Goal: Task Accomplishment & Management: Use online tool/utility

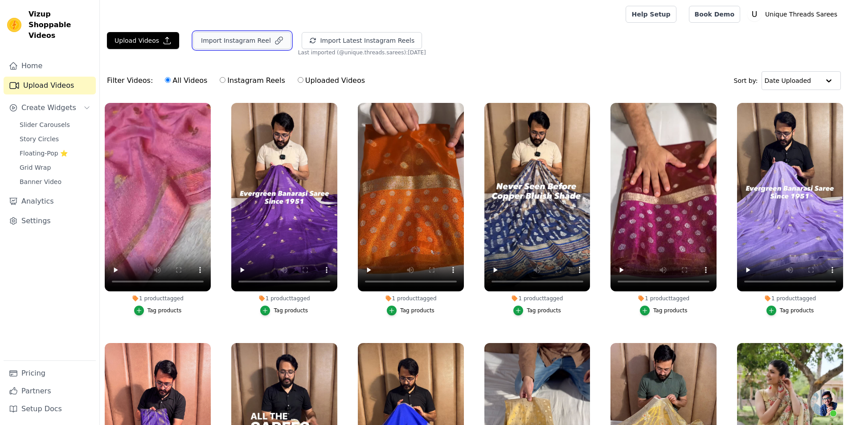
click at [215, 47] on button "Import Instagram Reel" at bounding box center [242, 40] width 98 height 17
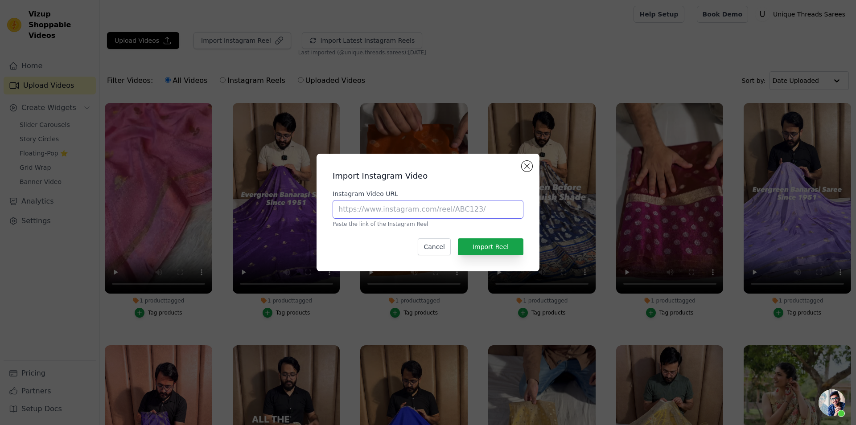
click at [392, 206] on input "Instagram Video URL" at bounding box center [428, 209] width 191 height 19
paste input "[URL][DOMAIN_NAME]"
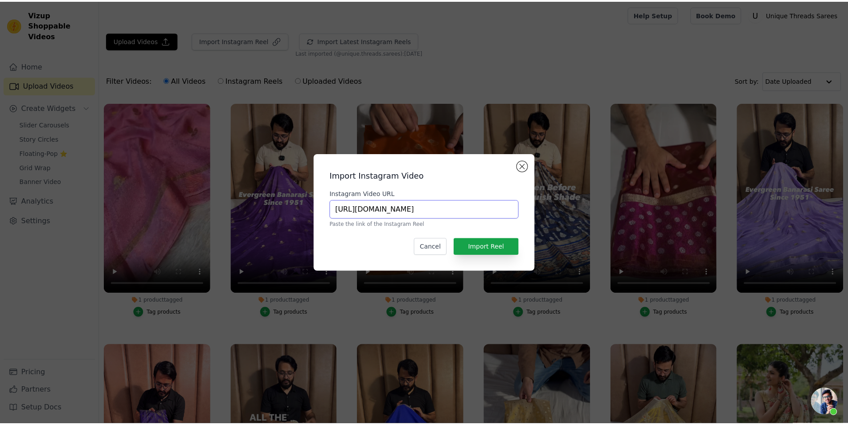
scroll to position [0, 183]
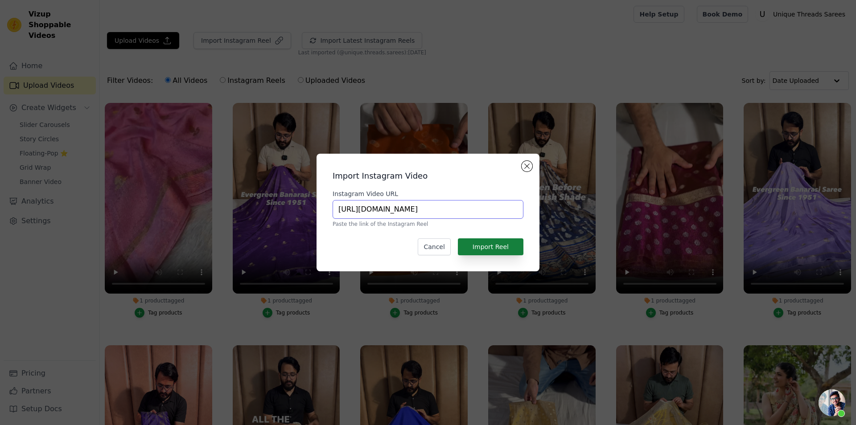
type input "[URL][DOMAIN_NAME]"
click at [491, 247] on button "Import Reel" at bounding box center [491, 246] width 66 height 17
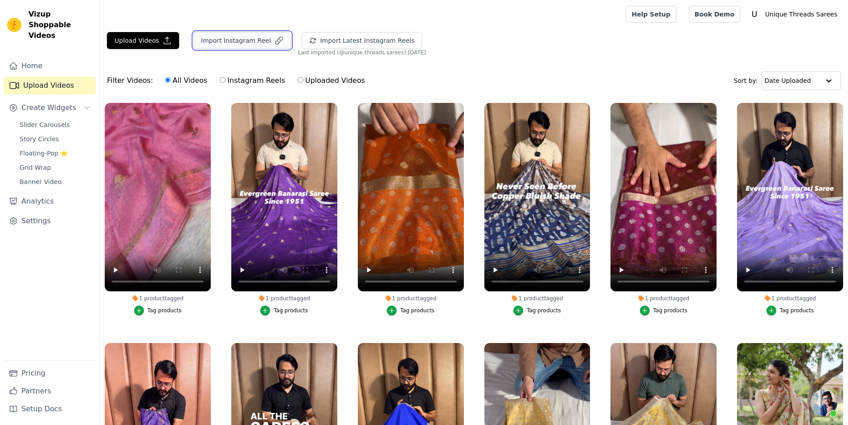
click at [250, 41] on button "Import Instagram Reel" at bounding box center [242, 40] width 98 height 17
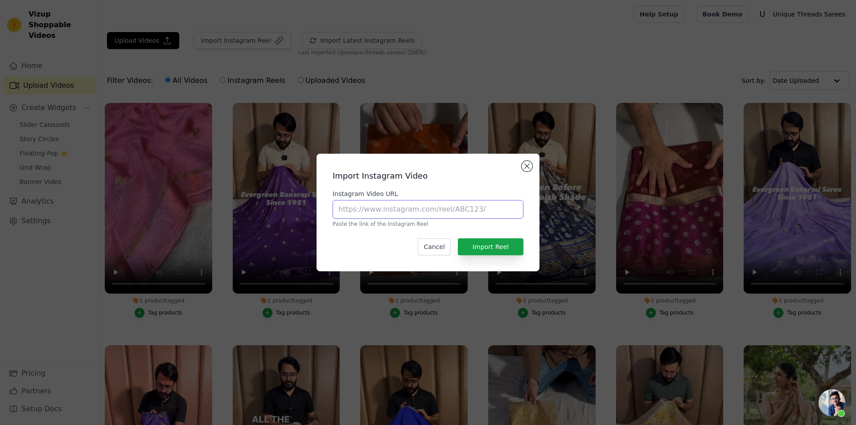
click at [377, 217] on input "Instagram Video URL" at bounding box center [428, 209] width 191 height 19
paste input "[URL][DOMAIN_NAME]"
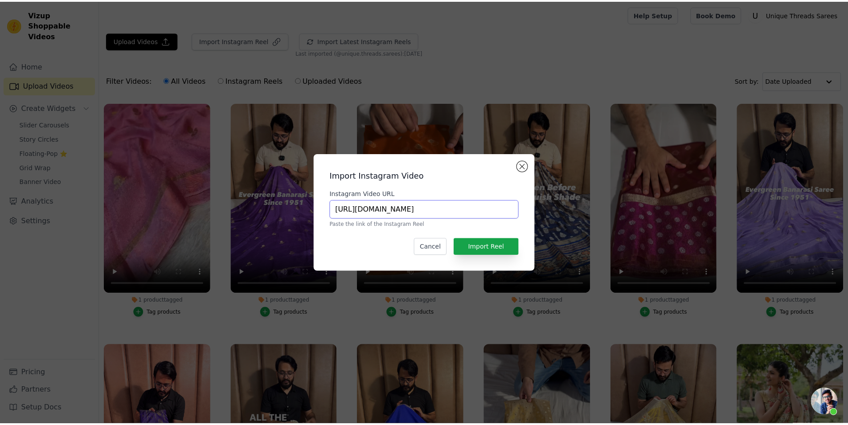
scroll to position [0, 161]
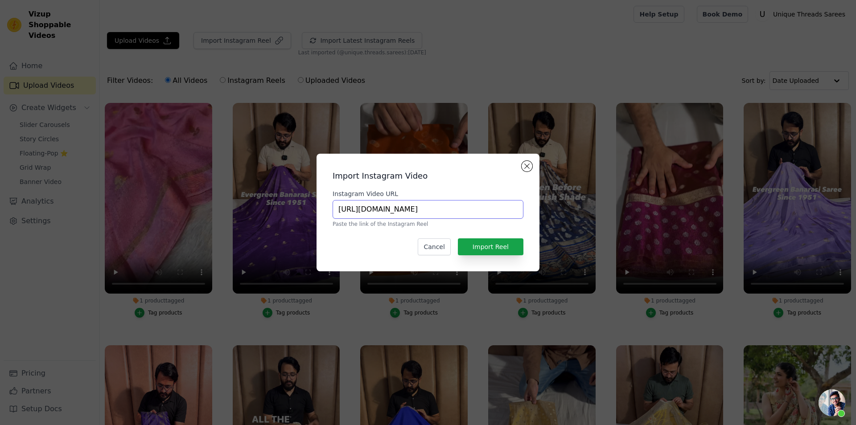
type input "[URL][DOMAIN_NAME]"
click at [501, 240] on button "Import Reel" at bounding box center [491, 246] width 66 height 17
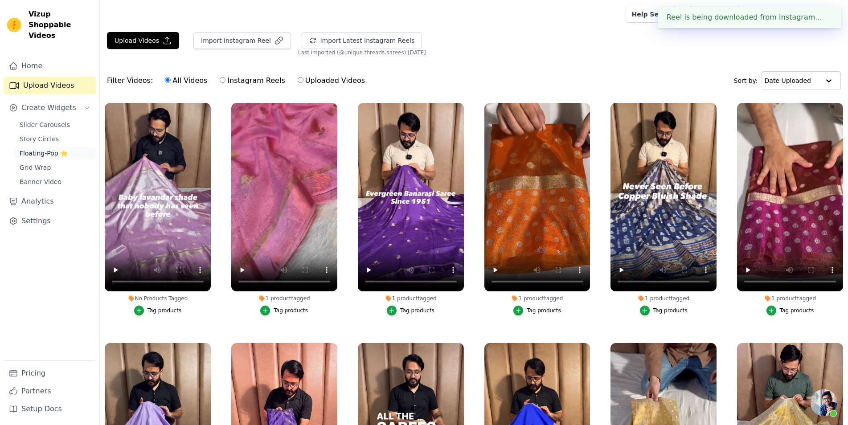
click at [52, 149] on span "Floating-Pop ⭐" at bounding box center [44, 153] width 48 height 9
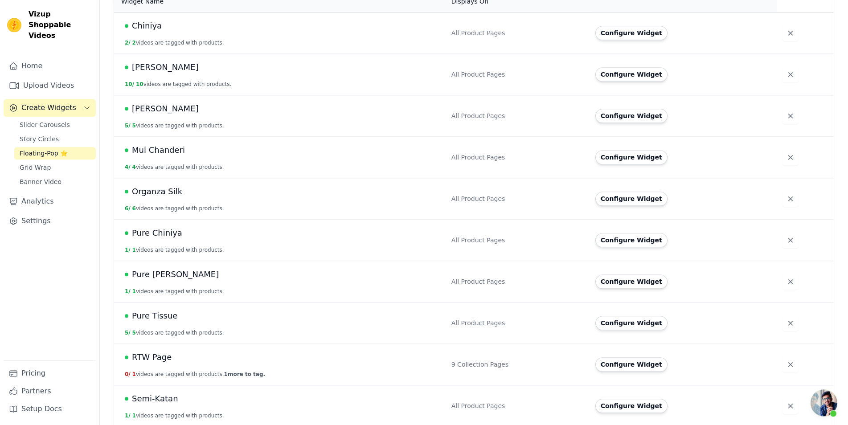
scroll to position [340, 0]
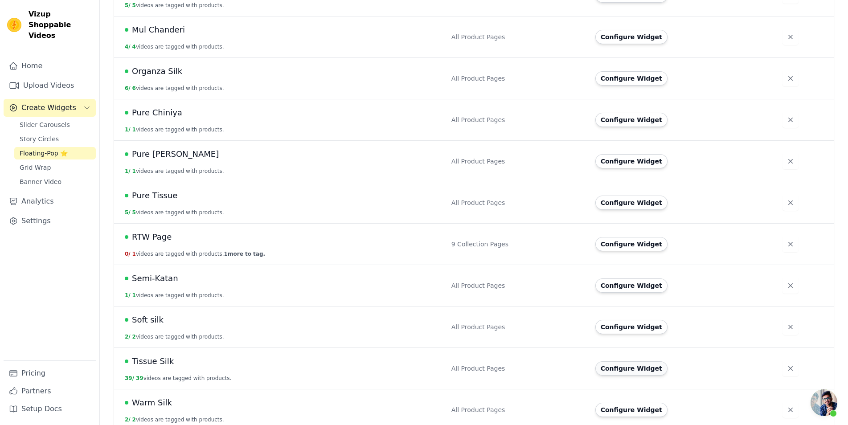
click at [616, 361] on button "Configure Widget" at bounding box center [631, 368] width 72 height 14
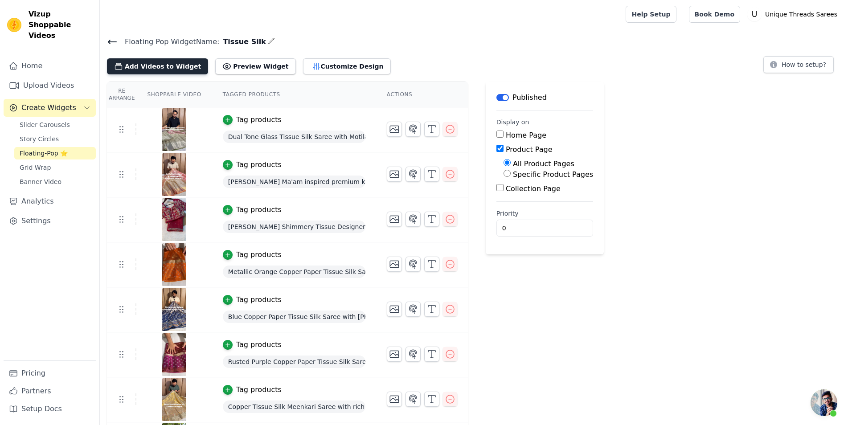
click at [164, 59] on button "Add Videos to Widget" at bounding box center [157, 66] width 101 height 16
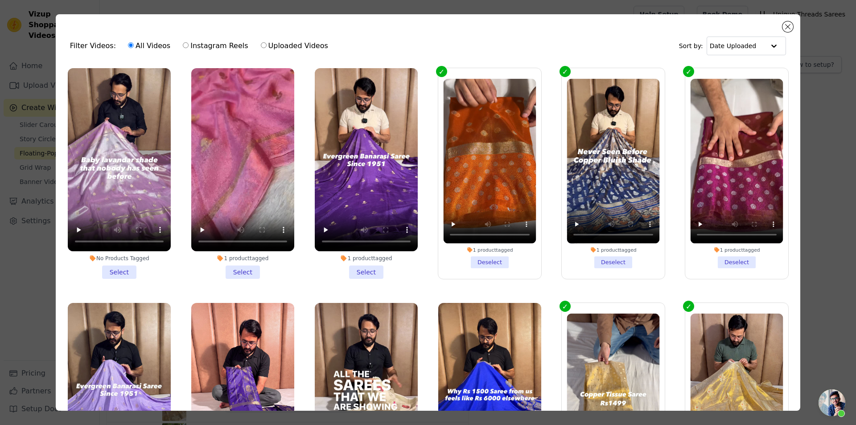
click at [120, 262] on li "No Products Tagged Select" at bounding box center [119, 173] width 103 height 211
click at [0, 0] on input "No Products Tagged Select" at bounding box center [0, 0] width 0 height 0
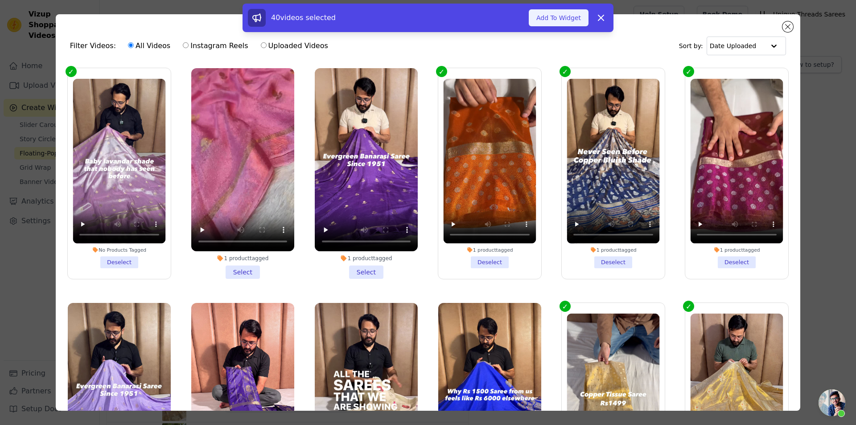
click at [564, 15] on button "Add To Widget" at bounding box center [559, 17] width 60 height 17
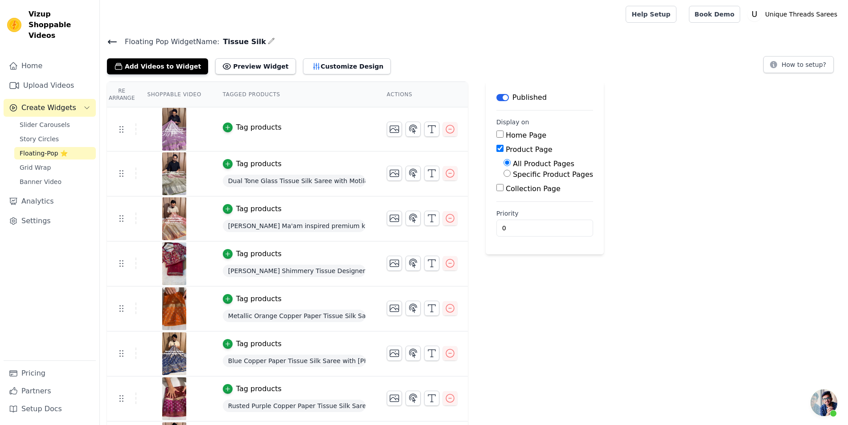
click at [239, 123] on div "Tag products" at bounding box center [258, 127] width 45 height 11
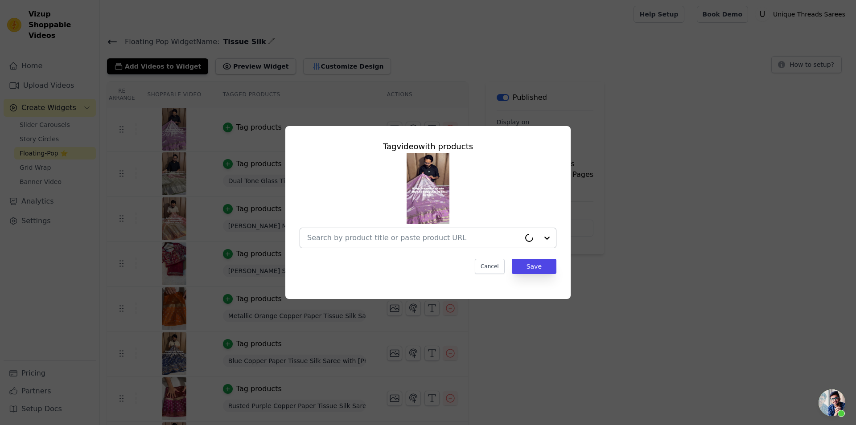
click at [415, 240] on input "text" at bounding box center [413, 238] width 213 height 11
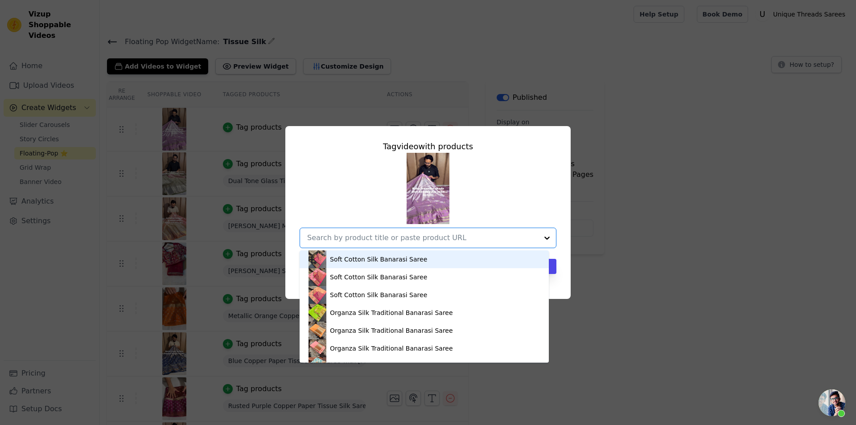
paste input "[URL][DOMAIN_NAME]"
type input "[URL][DOMAIN_NAME]"
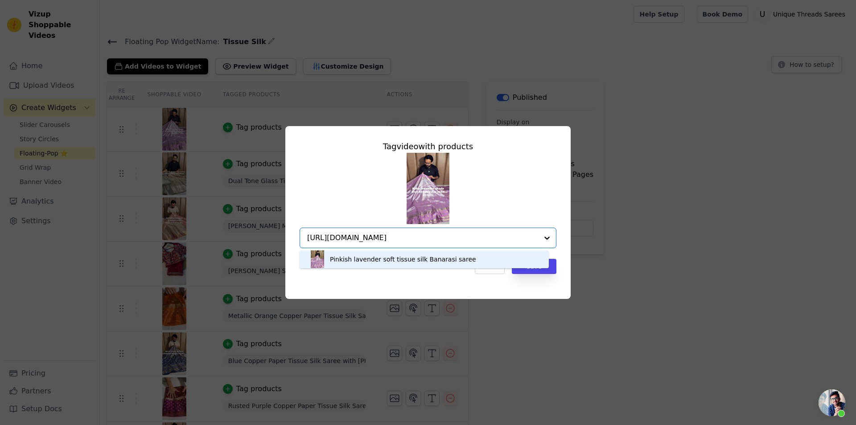
click at [408, 259] on div "Pinkish lavender soft tissue silk Banarasi saree" at bounding box center [403, 259] width 146 height 9
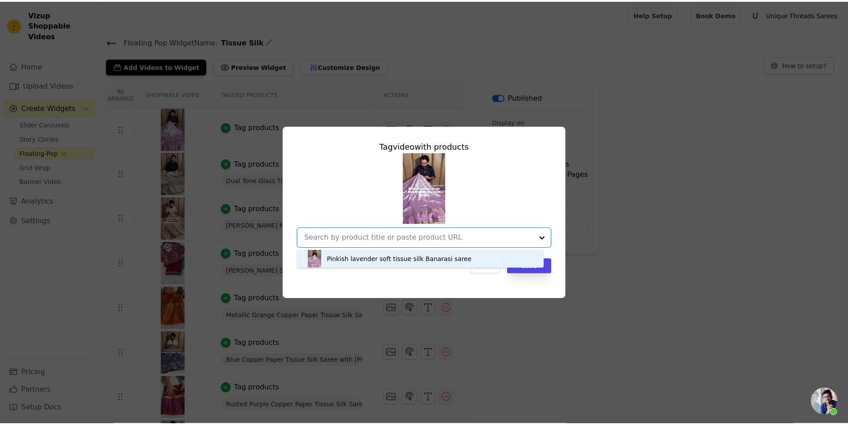
scroll to position [0, 0]
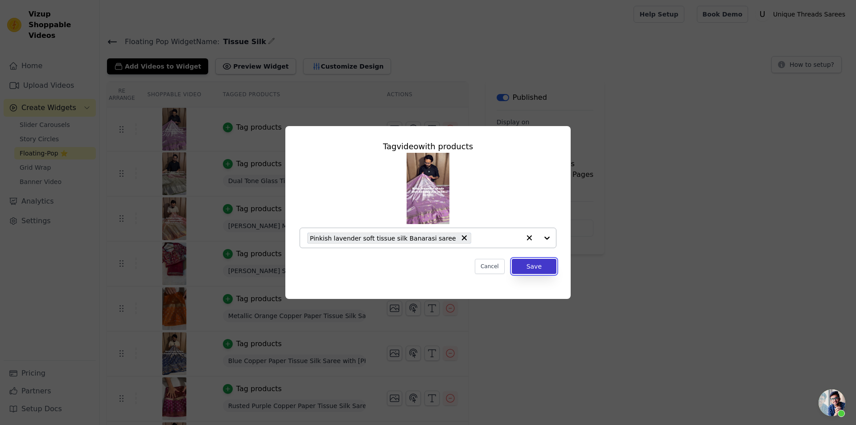
click at [539, 267] on button "Save" at bounding box center [534, 266] width 45 height 15
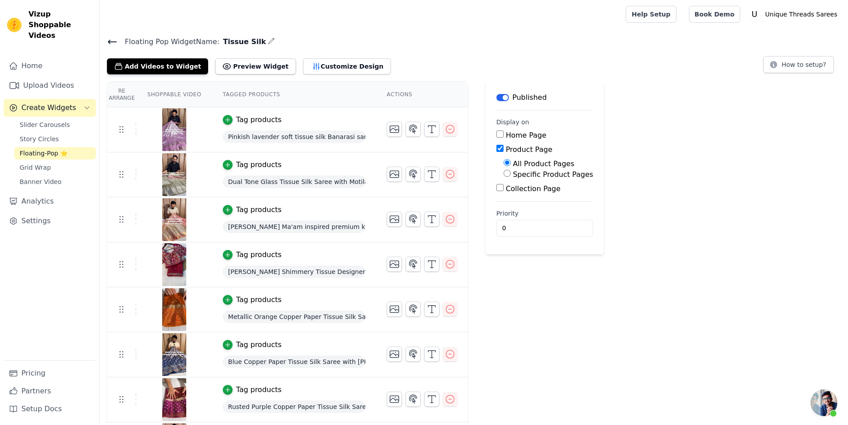
click at [106, 45] on div "Floating Pop Widget Name: Tissue Silk Add Videos to Widget Preview Widget Custo…" at bounding box center [474, 55] width 748 height 39
click at [111, 42] on icon at bounding box center [112, 42] width 8 height 4
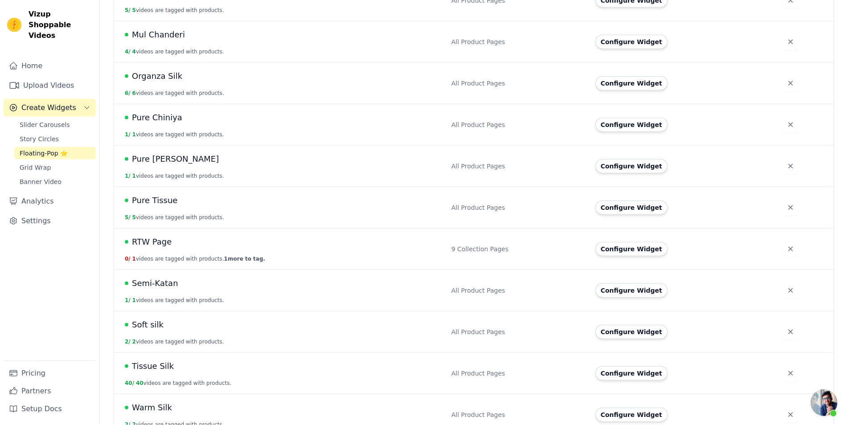
scroll to position [340, 0]
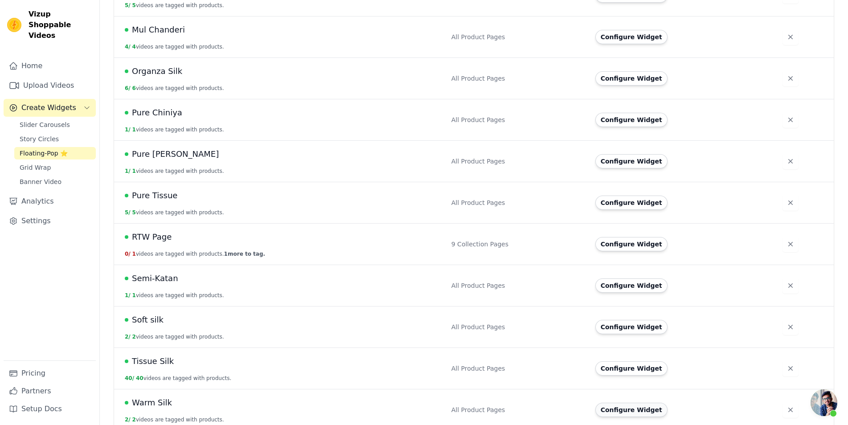
click at [619, 408] on button "Configure Widget" at bounding box center [631, 410] width 72 height 14
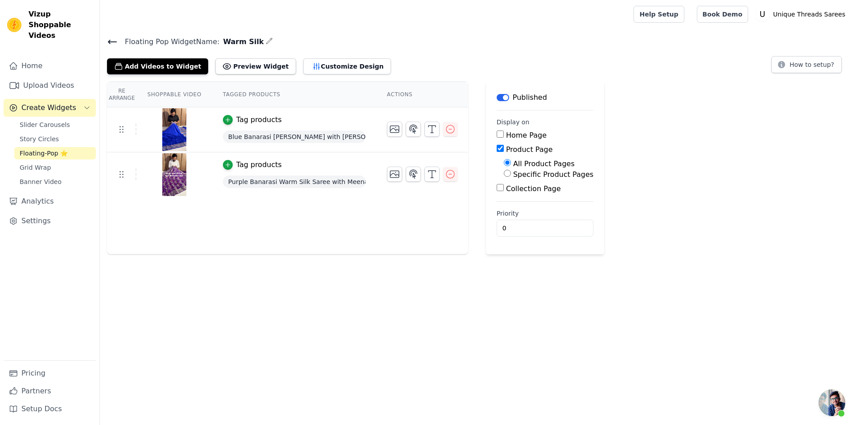
click at [179, 54] on div "Floating Pop Widget Name: Warm Silk Add Videos to Widget Preview Widget Customi…" at bounding box center [478, 55] width 756 height 39
click at [178, 66] on button "Add Videos to Widget" at bounding box center [157, 66] width 101 height 16
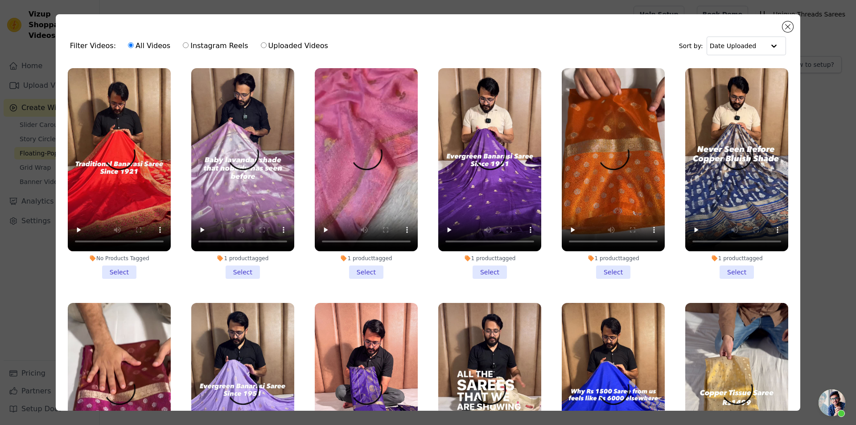
click at [130, 267] on li "No Products Tagged Select" at bounding box center [119, 173] width 103 height 211
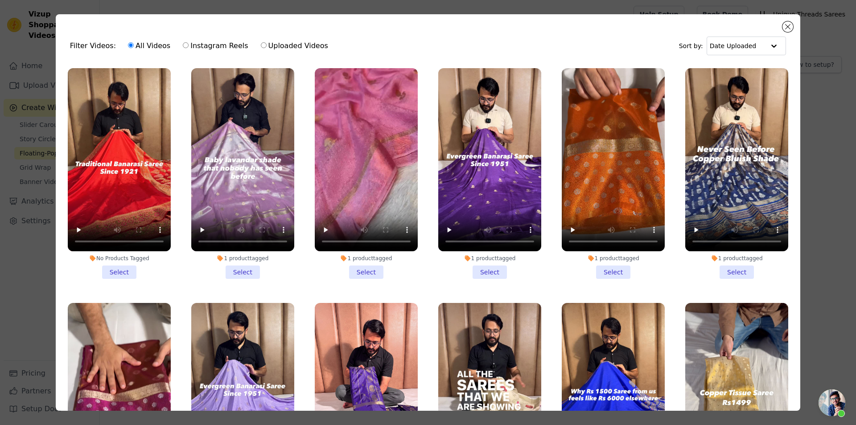
click at [0, 0] on input "No Products Tagged Select" at bounding box center [0, 0] width 0 height 0
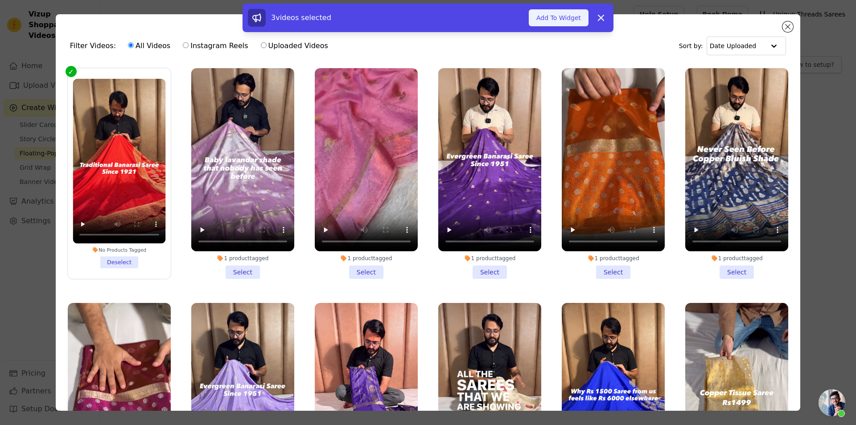
click at [556, 17] on button "Add To Widget" at bounding box center [559, 17] width 60 height 17
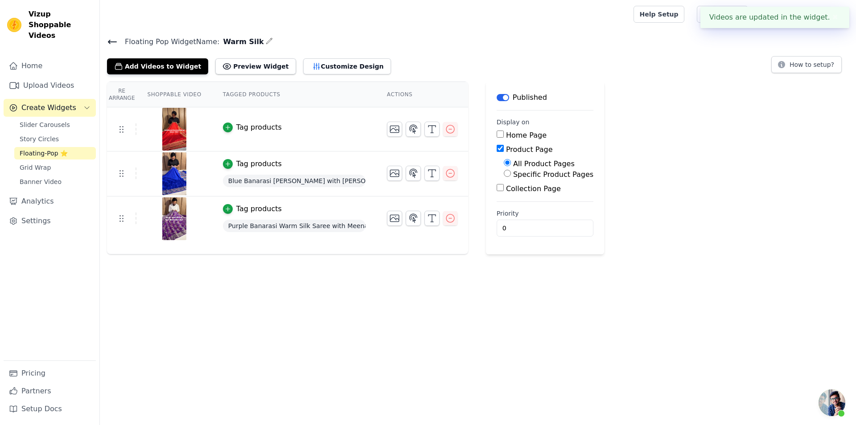
click at [236, 125] on div "Tag products" at bounding box center [258, 127] width 45 height 11
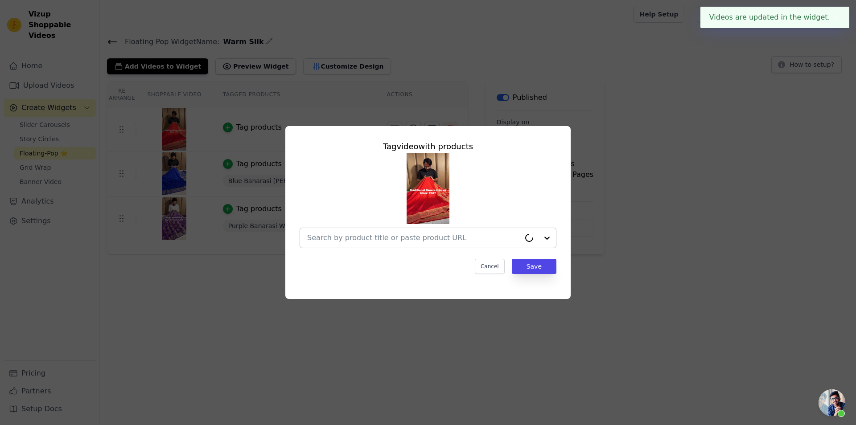
click at [394, 238] on input "text" at bounding box center [413, 238] width 213 height 11
paste input "[URL][DOMAIN_NAME][PERSON_NAME]"
type input "[URL][DOMAIN_NAME][PERSON_NAME]"
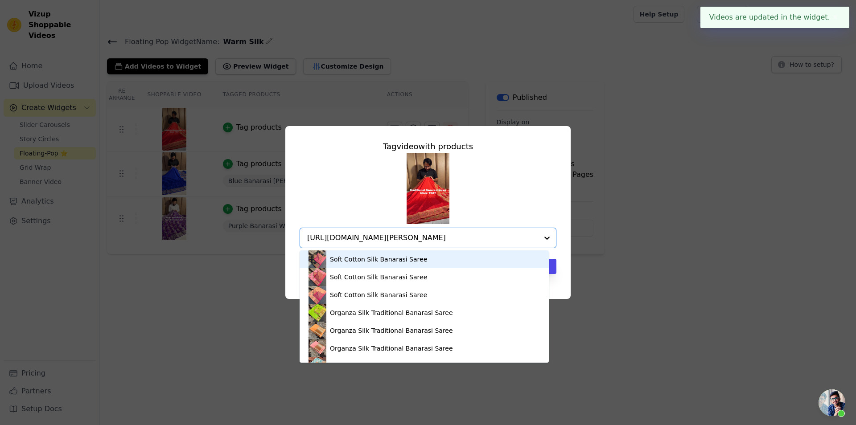
scroll to position [0, 131]
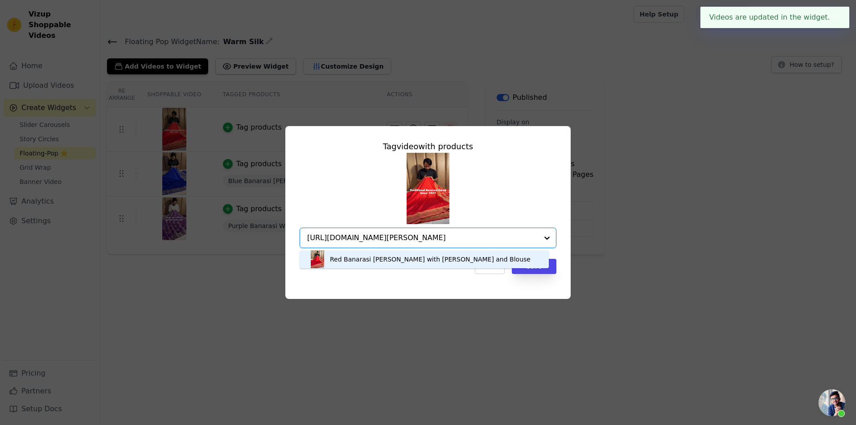
click at [402, 263] on div "Red Banarasi [PERSON_NAME] with [PERSON_NAME] and Blouse" at bounding box center [430, 259] width 201 height 9
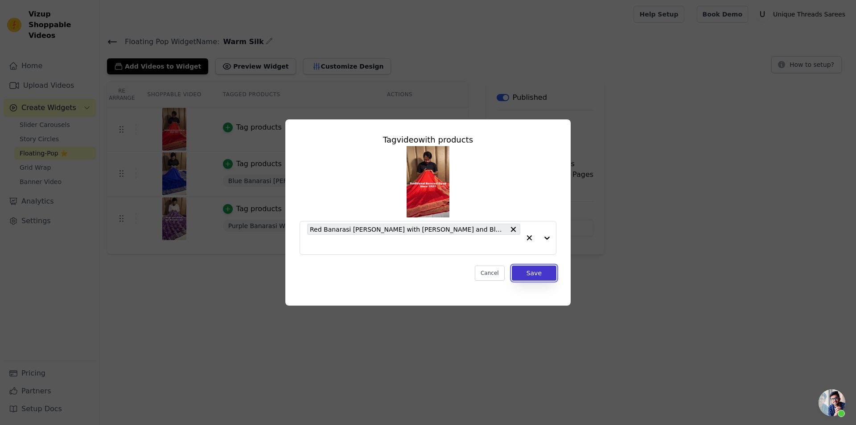
click at [533, 266] on button "Save" at bounding box center [534, 273] width 45 height 15
